Goal: Task Accomplishment & Management: Manage account settings

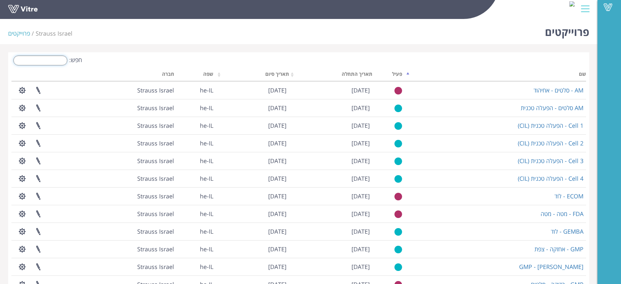
click at [52, 60] on input "חפש:" at bounding box center [40, 61] width 54 height 10
click at [52, 58] on input "חפש:" at bounding box center [40, 61] width 54 height 10
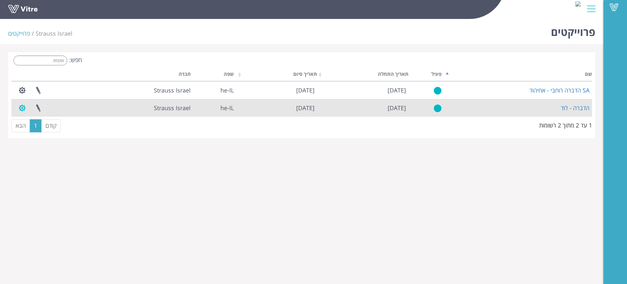
click at [21, 105] on button "button" at bounding box center [22, 107] width 16 height 17
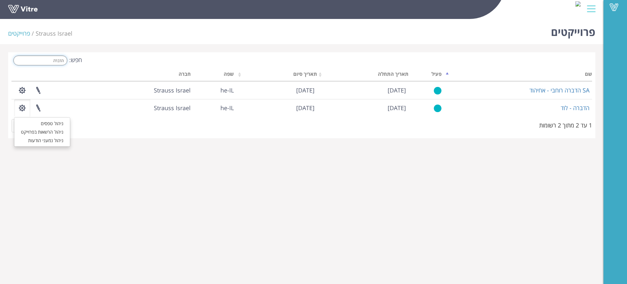
drag, startPoint x: 31, startPoint y: 59, endPoint x: 206, endPoint y: 59, distance: 174.7
click at [206, 59] on div "חפש: הדברה" at bounding box center [153, 61] width 285 height 11
paste input "בדק GMP - רוחבי"
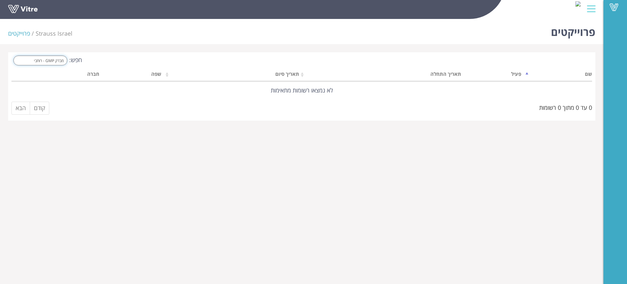
drag, startPoint x: 18, startPoint y: 57, endPoint x: 309, endPoint y: 25, distance: 292.4
click at [305, 26] on div "Vitre פרוייקטים Strauss Israel פרוייקטים חפש: מבדק GMP - רוחבי שם פעיל תאריך הת…" at bounding box center [313, 68] width 627 height 104
click at [33, 59] on input "מבדק GMP - רוחבי" at bounding box center [40, 61] width 54 height 10
drag, startPoint x: 24, startPoint y: 60, endPoint x: 169, endPoint y: 60, distance: 145.0
click at [158, 58] on div "חפש: מבדק GMP - רוחבי" at bounding box center [153, 61] width 285 height 11
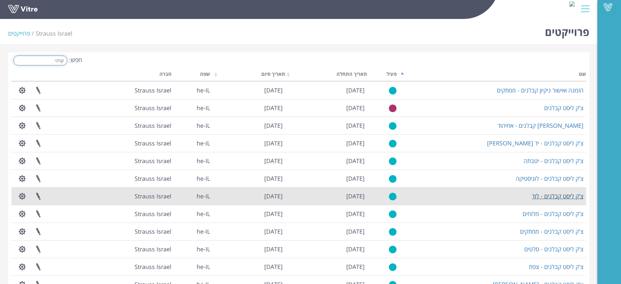
type input "קבלני"
click at [547, 196] on link "צ'ק ליסט קבלנים - לוד" at bounding box center [558, 196] width 52 height 8
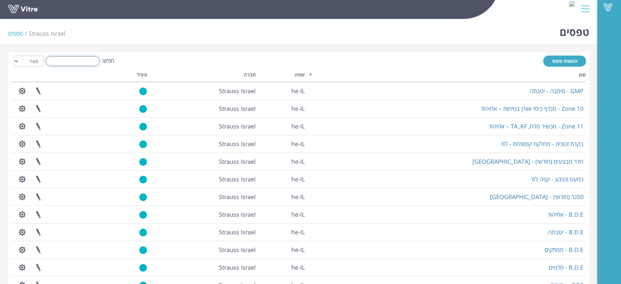
click at [56, 65] on input "חפש:" at bounding box center [73, 61] width 54 height 10
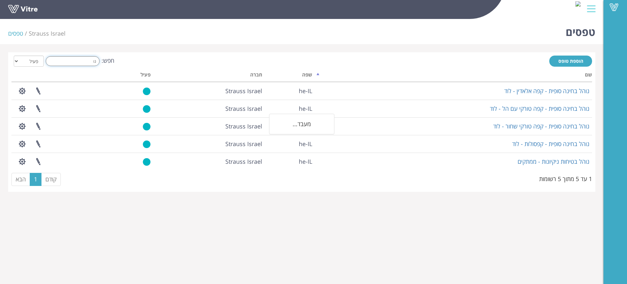
type input "נ"
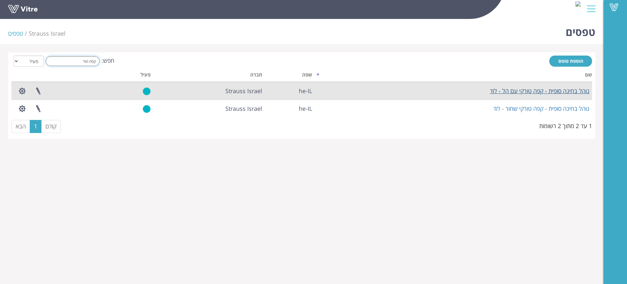
type input "קפה טור"
click at [22, 90] on button "button" at bounding box center [22, 90] width 16 height 17
click at [30, 104] on link "פרוייקטים מקושרים" at bounding box center [40, 106] width 52 height 8
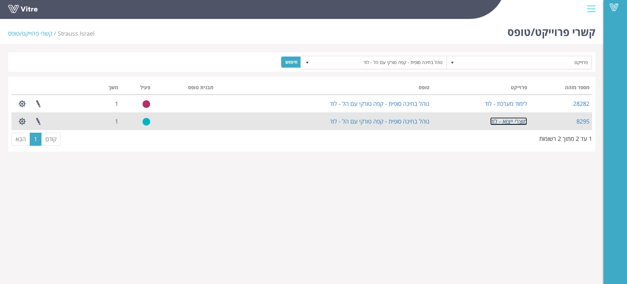
click at [504, 119] on link "מוצרי ייצוא - לוד" at bounding box center [508, 121] width 37 height 8
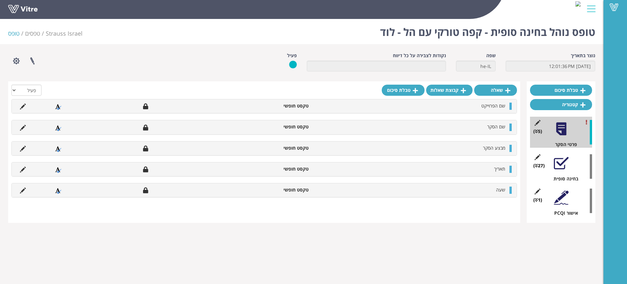
drag, startPoint x: 226, startPoint y: 55, endPoint x: 223, endPoint y: 40, distance: 15.3
click at [225, 55] on div "פרוייקטים מקושרים הגדרת משתמשים ניהול תבניות שכפול טופס שכפול קטגוריה שפות נוספ…" at bounding box center [127, 60] width 249 height 17
click at [12, 35] on li "טופס" at bounding box center [16, 33] width 17 height 8
click at [25, 33] on link "טפסים" at bounding box center [32, 33] width 15 height 8
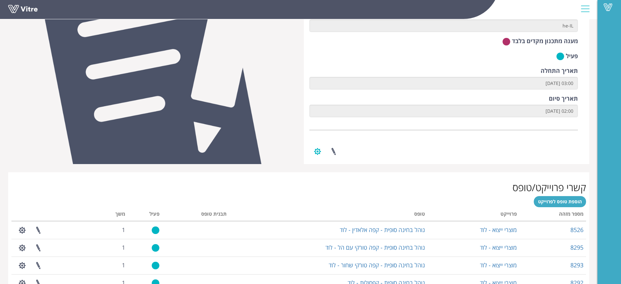
drag, startPoint x: 313, startPoint y: 159, endPoint x: 321, endPoint y: 149, distance: 13.2
click at [314, 158] on button "button" at bounding box center [317, 151] width 16 height 17
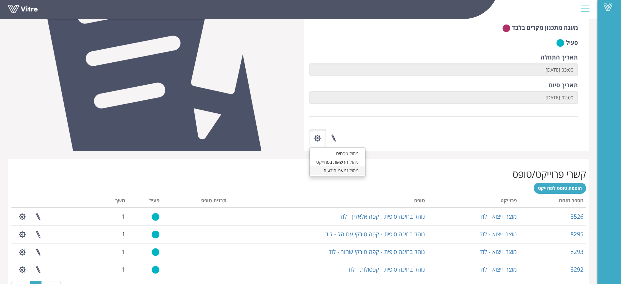
scroll to position [122, 0]
click at [358, 163] on link "ניהול הרשאות בפרוייקט" at bounding box center [338, 161] width 56 height 8
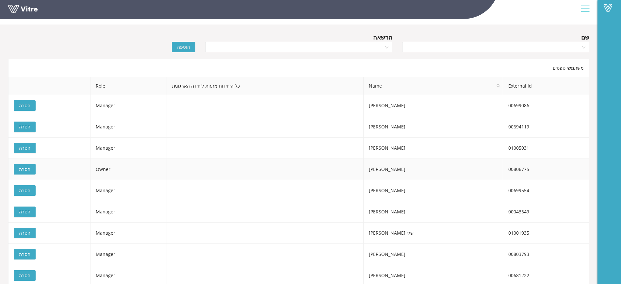
scroll to position [22, 0]
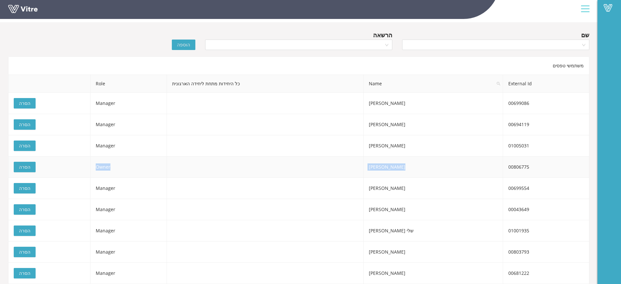
drag, startPoint x: 383, startPoint y: 162, endPoint x: 140, endPoint y: 161, distance: 242.9
click at [87, 165] on tr "00806775 רוני סבג Owner הסרה" at bounding box center [298, 166] width 581 height 21
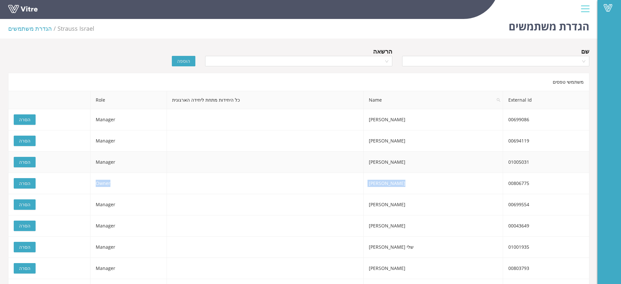
scroll to position [0, 0]
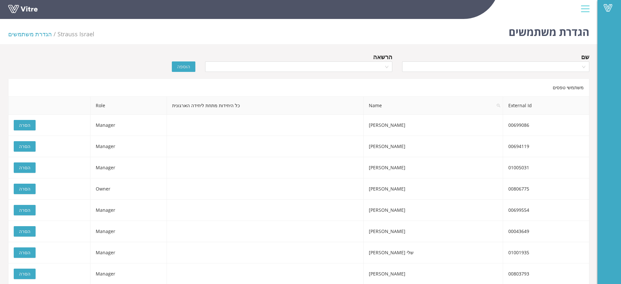
click at [391, 45] on div "הגדרת משתמשים Strauss Israel הגדרת משתמשים שם הרשאה הוספה משתמשי טפסים External…" at bounding box center [298, 160] width 597 height 289
click at [32, 187] on button "הסרה" at bounding box center [25, 189] width 22 height 10
click at [482, 63] on input "search" at bounding box center [493, 67] width 175 height 10
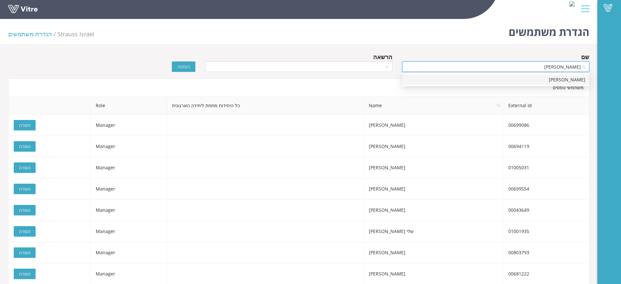
type input "עדן עוז"
click at [455, 81] on div "עדן עוז" at bounding box center [495, 79] width 179 height 7
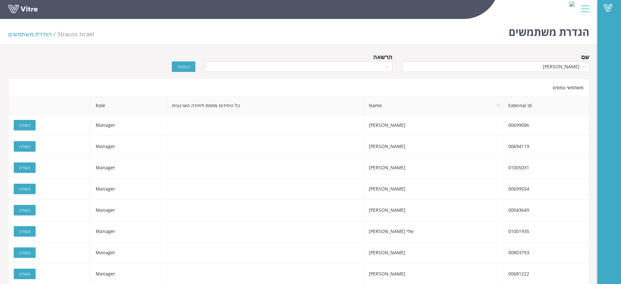
click at [345, 60] on div "הרשאה" at bounding box center [298, 56] width 187 height 9
click at [349, 67] on input "search" at bounding box center [296, 67] width 175 height 10
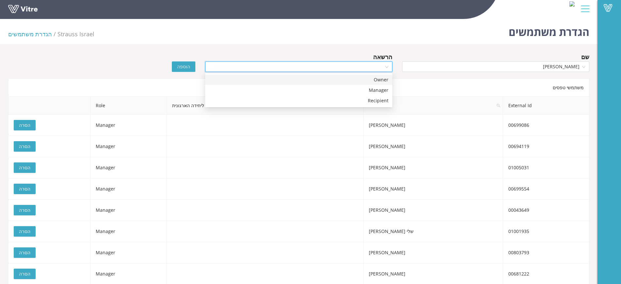
click at [364, 83] on div "Owner" at bounding box center [298, 79] width 179 height 7
click at [177, 67] on button "הוספה" at bounding box center [184, 66] width 24 height 10
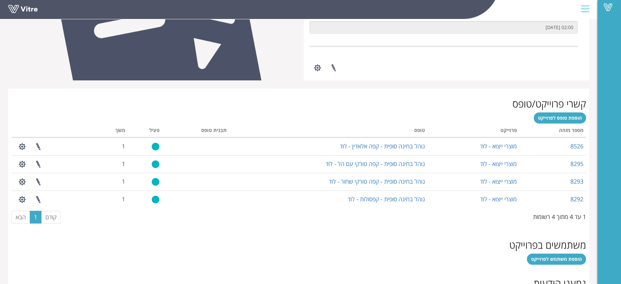
scroll to position [192, 0]
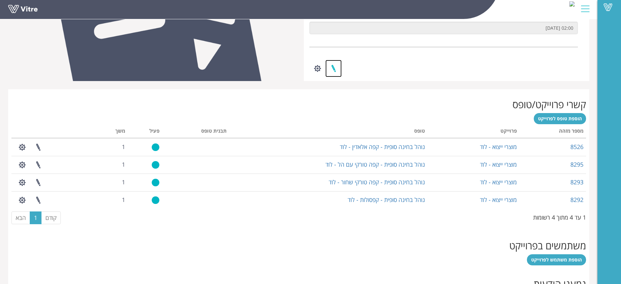
click at [329, 63] on link at bounding box center [333, 68] width 16 height 17
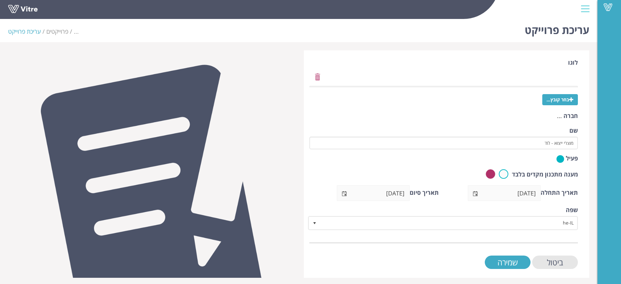
scroll to position [4, 0]
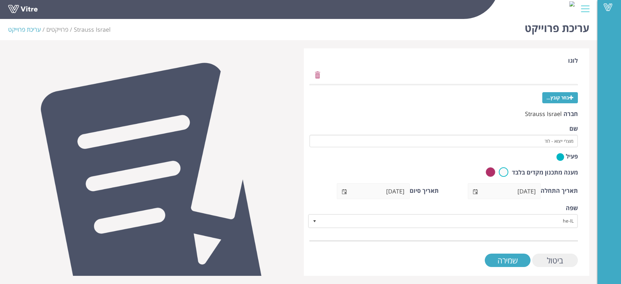
click at [555, 263] on input "ביטול" at bounding box center [555, 259] width 46 height 13
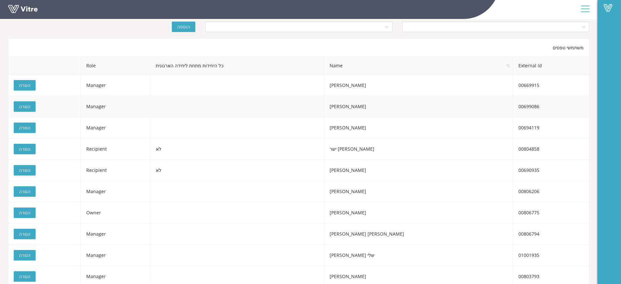
scroll to position [40, 0]
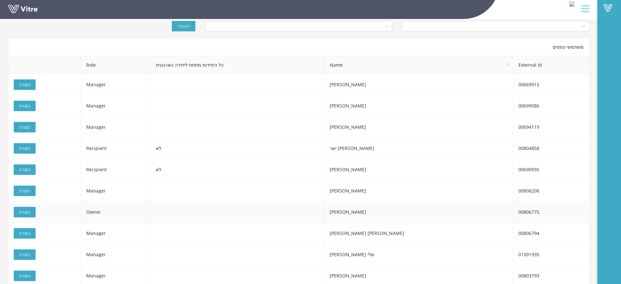
click at [25, 212] on span "הסרה" at bounding box center [24, 211] width 11 height 7
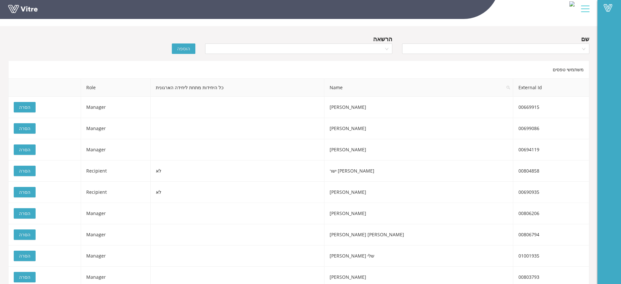
scroll to position [0, 0]
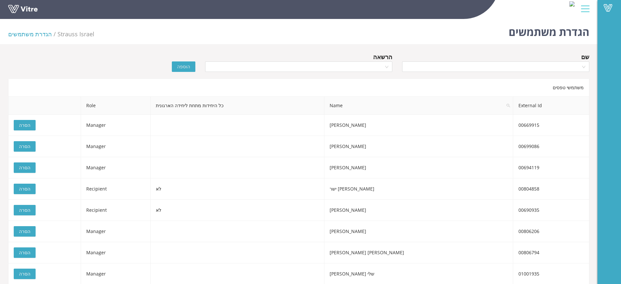
click at [482, 72] on div "שם" at bounding box center [495, 63] width 197 height 23
click at [476, 66] on input "search" at bounding box center [493, 67] width 175 height 10
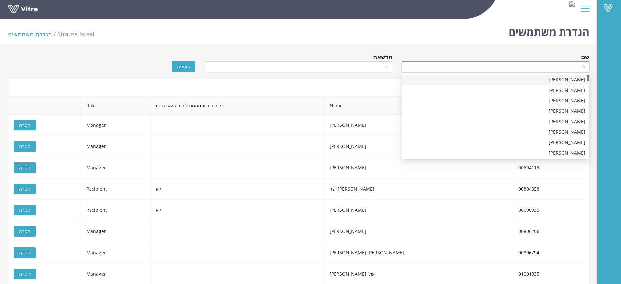
type input "ע"
type input "עוז"
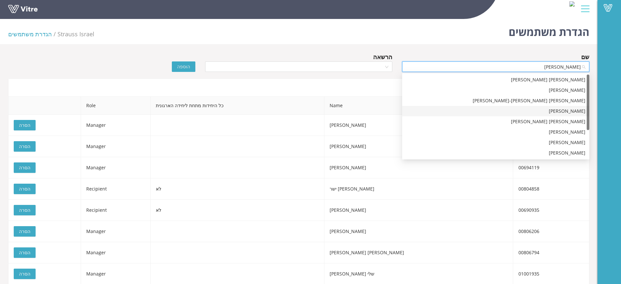
drag, startPoint x: 576, startPoint y: 113, endPoint x: 554, endPoint y: 107, distance: 22.3
click at [576, 113] on div "עדן עוז" at bounding box center [495, 110] width 179 height 7
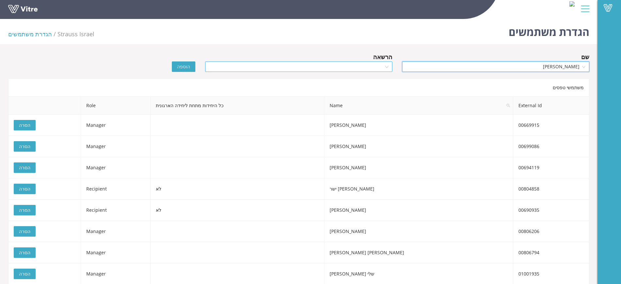
click at [360, 68] on input "search" at bounding box center [296, 67] width 175 height 10
click at [363, 81] on div "Owner" at bounding box center [298, 79] width 179 height 7
click at [180, 63] on span "הוספה" at bounding box center [183, 66] width 13 height 7
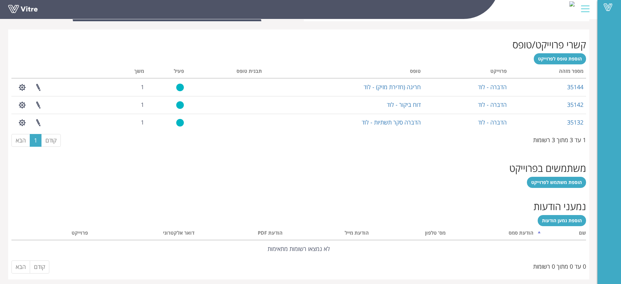
scroll to position [255, 0]
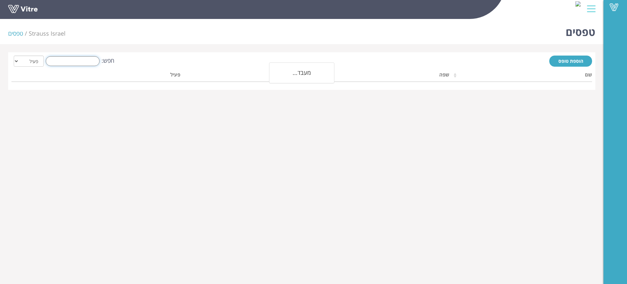
click at [68, 62] on input "חפש:" at bounding box center [73, 61] width 54 height 10
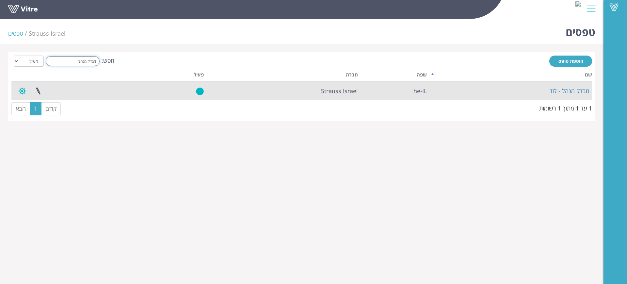
type input "מבדק מנהל"
click at [20, 89] on button "button" at bounding box center [22, 90] width 16 height 17
click at [33, 106] on link "פרוייקטים מקושרים" at bounding box center [40, 106] width 52 height 8
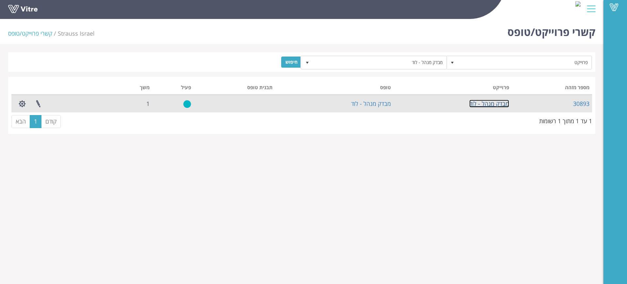
click at [498, 105] on link "מבדק מנהל - לוד" at bounding box center [489, 104] width 40 height 8
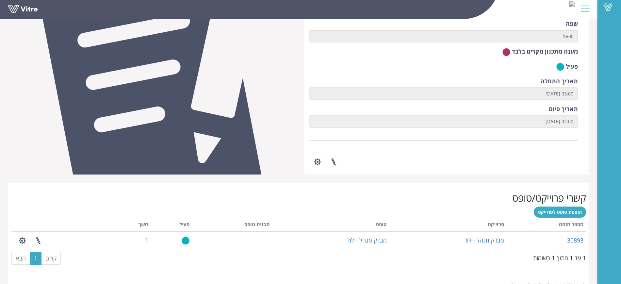
scroll to position [98, 0]
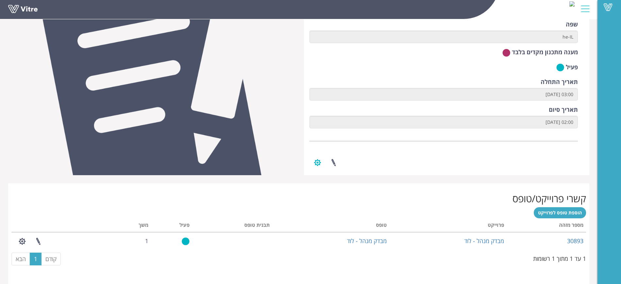
click at [319, 158] on button "button" at bounding box center [317, 162] width 16 height 17
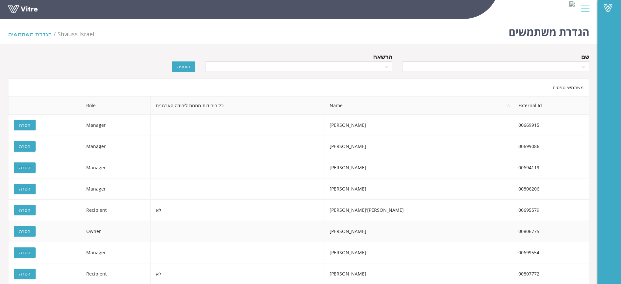
click at [18, 229] on button "הסרה" at bounding box center [25, 231] width 22 height 10
click at [515, 70] on input "search" at bounding box center [493, 67] width 175 height 10
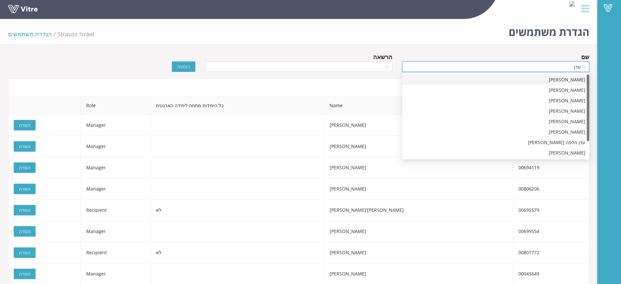
type input "עדן ע"
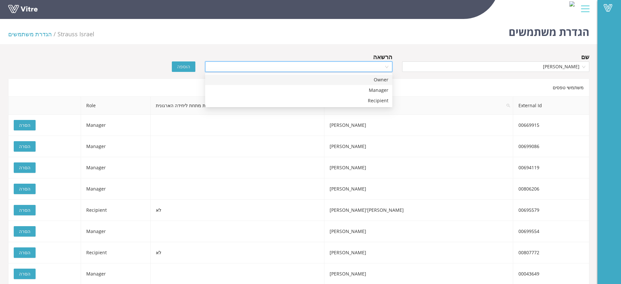
click at [361, 77] on div "Owner" at bounding box center [298, 79] width 179 height 7
click at [191, 66] on button "הוספה" at bounding box center [184, 66] width 24 height 10
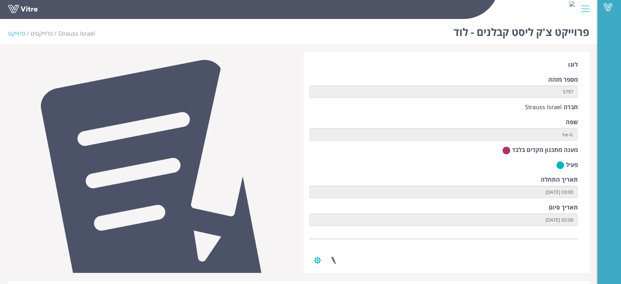
click at [314, 259] on button "button" at bounding box center [317, 259] width 16 height 17
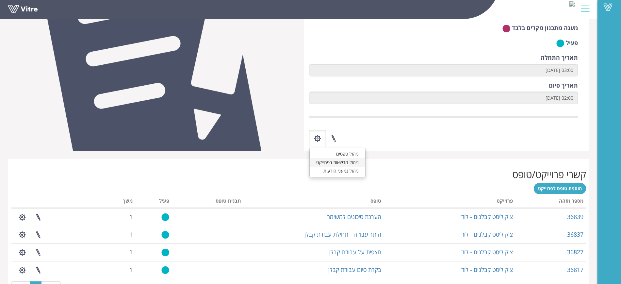
scroll to position [122, 0]
click at [236, 152] on div "לוגו מספר מזהה 5797 חברה Strauss Israel שפה he-IL מענה מתכנון מקדים בלבד פעיל ת…" at bounding box center [298, 178] width 581 height 496
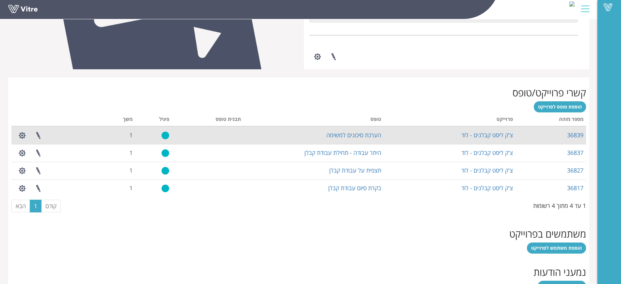
scroll to position [204, 0]
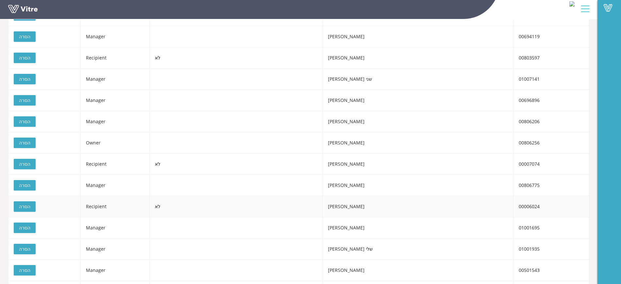
scroll to position [149, 0]
